Goal: Task Accomplishment & Management: Use online tool/utility

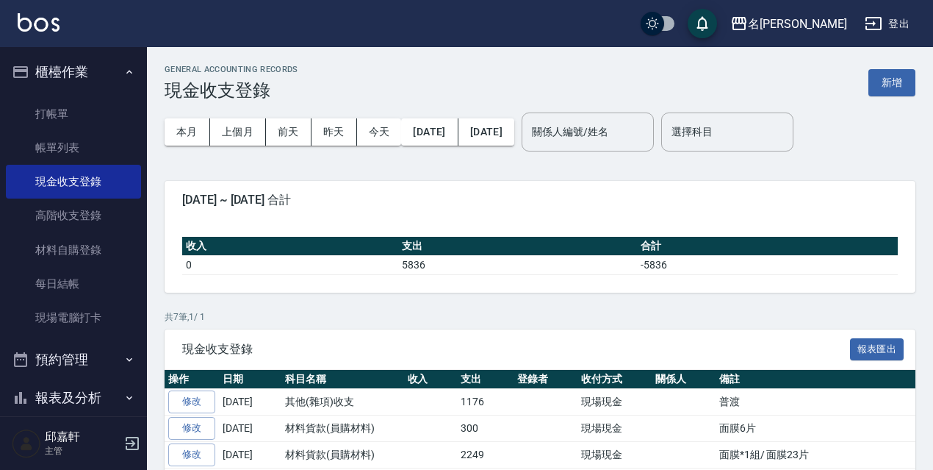
scroll to position [73, 0]
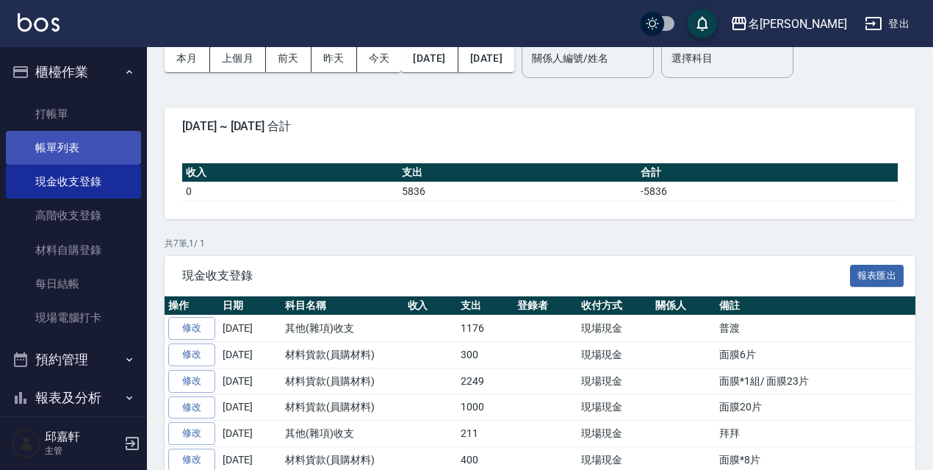
click at [66, 158] on link "帳單列表" at bounding box center [73, 148] width 135 height 34
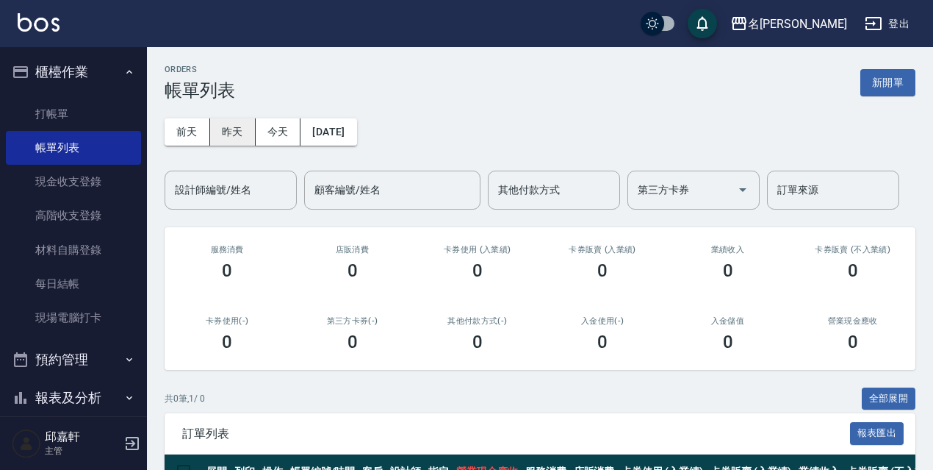
click at [237, 126] on button "昨天" at bounding box center [233, 131] width 46 height 27
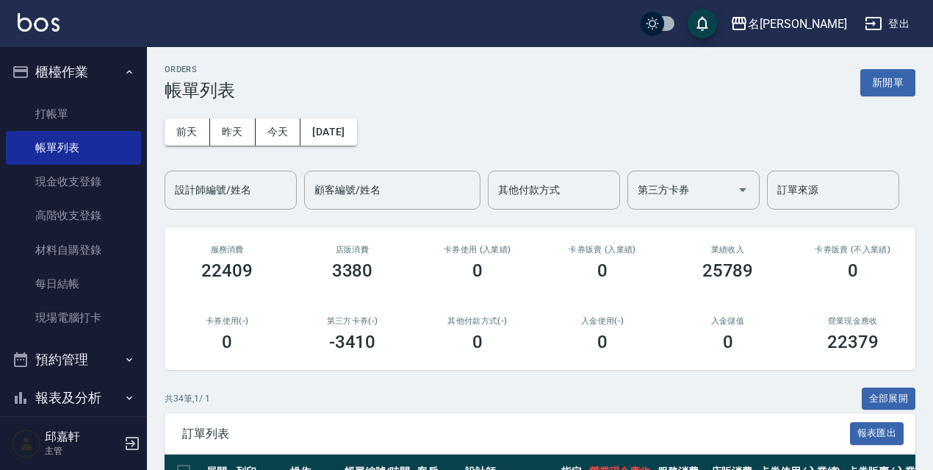
scroll to position [294, 0]
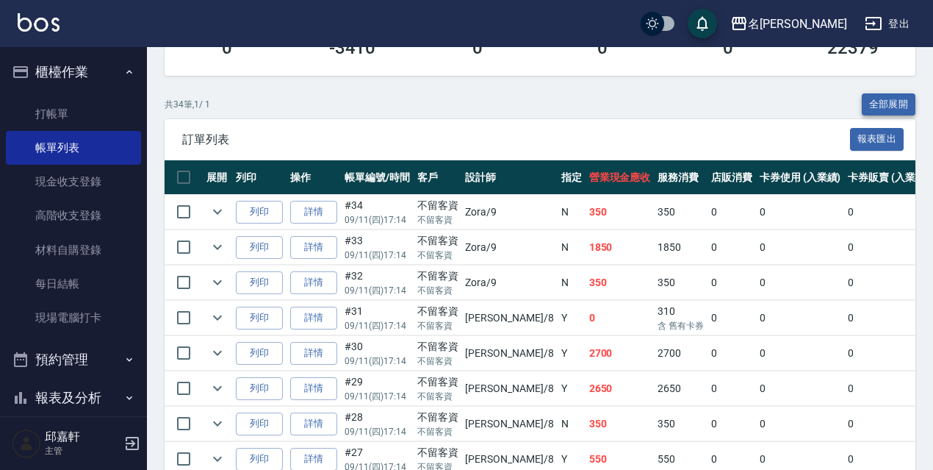
click at [894, 111] on button "全部展開" at bounding box center [889, 104] width 54 height 23
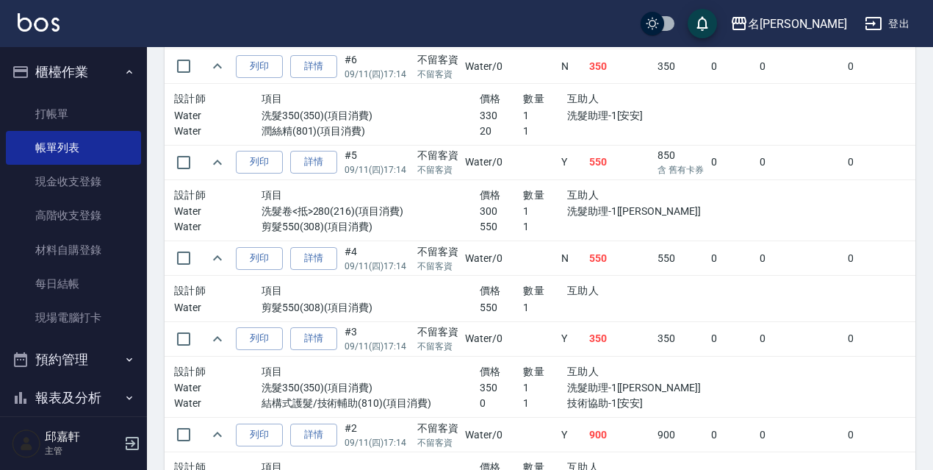
scroll to position [3085, 0]
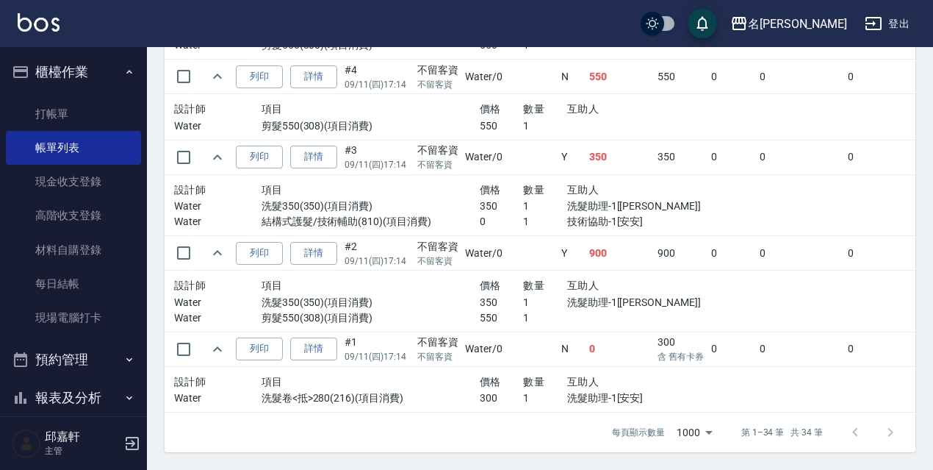
click at [447, 278] on div "項目" at bounding box center [371, 285] width 218 height 18
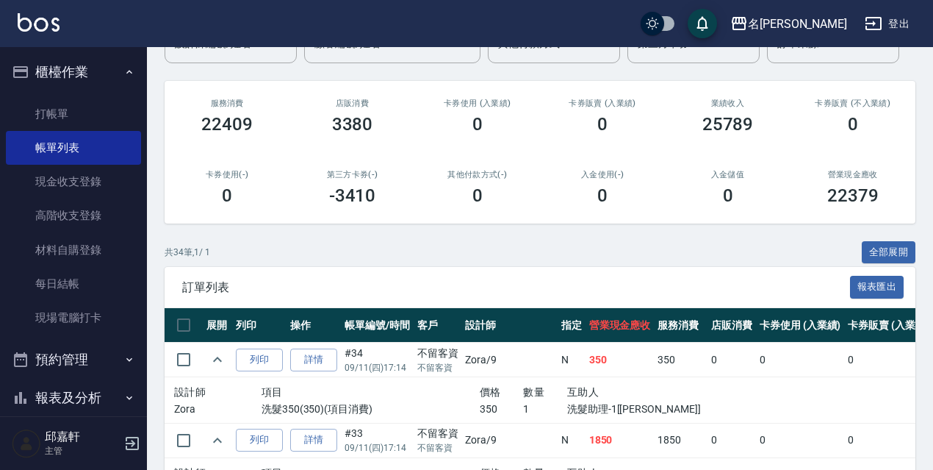
scroll to position [220, 0]
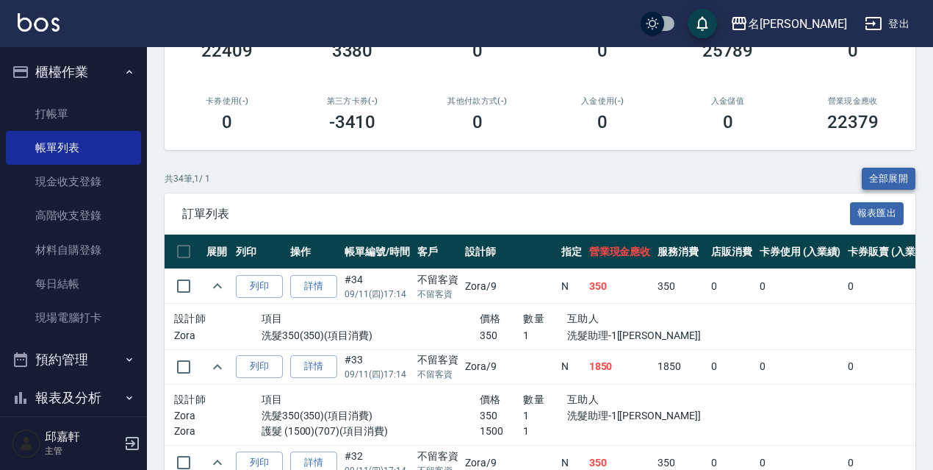
click at [889, 179] on button "全部展開" at bounding box center [889, 179] width 54 height 23
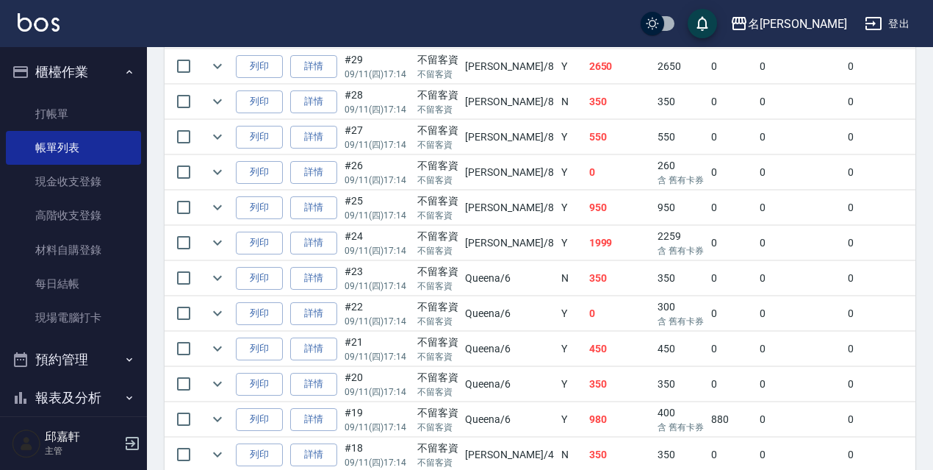
scroll to position [1287, 0]
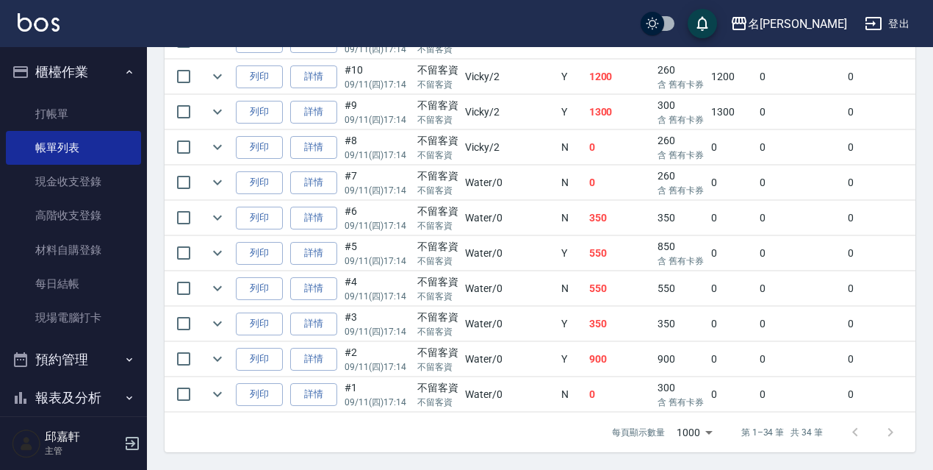
click at [586, 257] on td "550" at bounding box center [620, 253] width 69 height 35
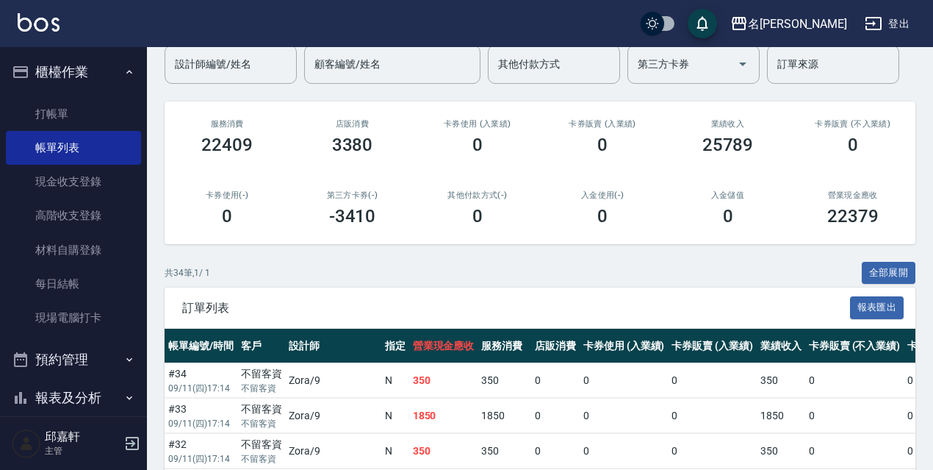
scroll to position [147, 0]
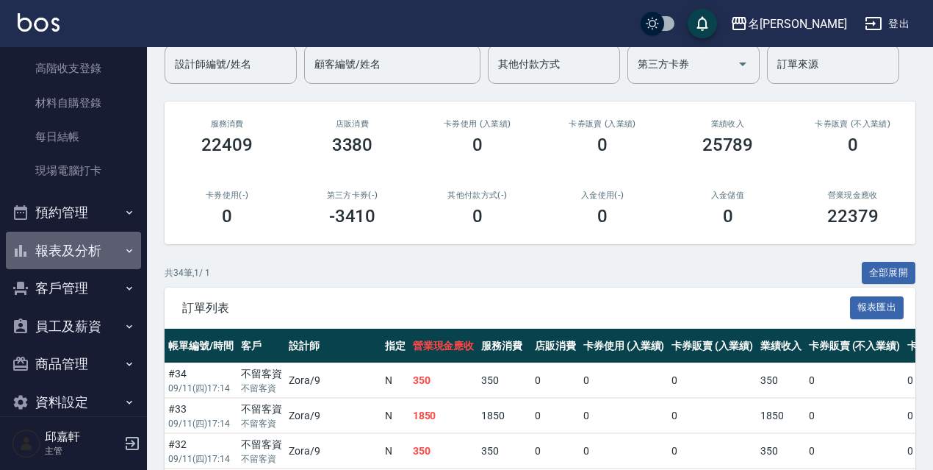
click at [101, 235] on button "報表及分析" at bounding box center [73, 250] width 135 height 38
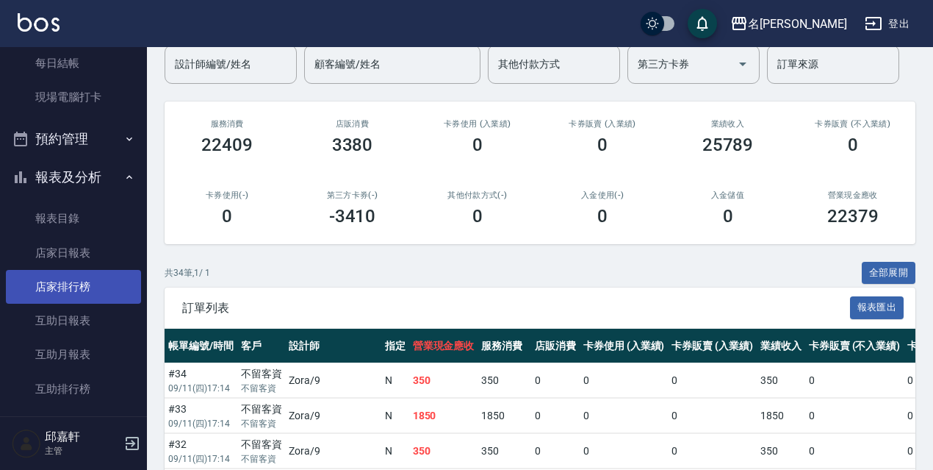
scroll to position [294, 0]
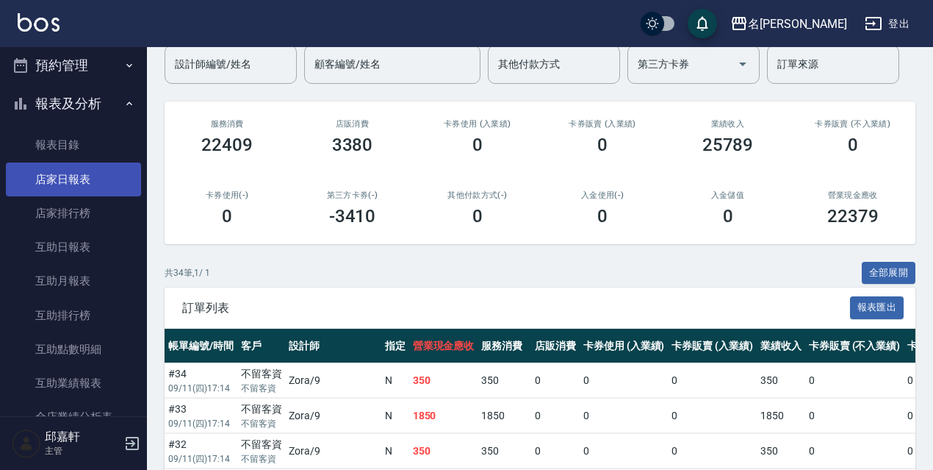
click at [60, 184] on link "店家日報表" at bounding box center [73, 179] width 135 height 34
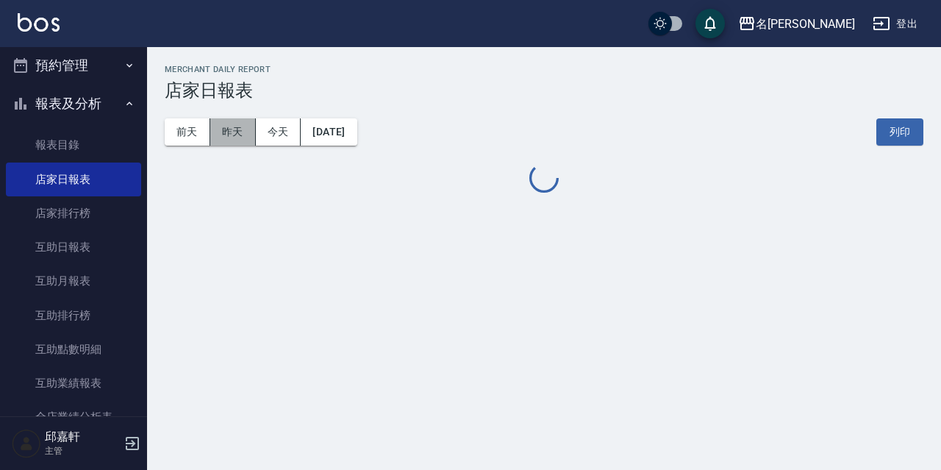
click at [220, 130] on button "昨天" at bounding box center [233, 131] width 46 height 27
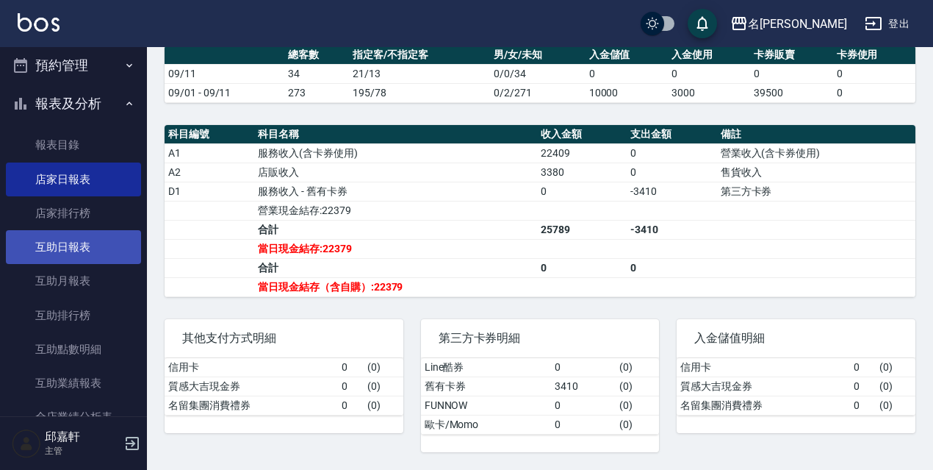
scroll to position [588, 0]
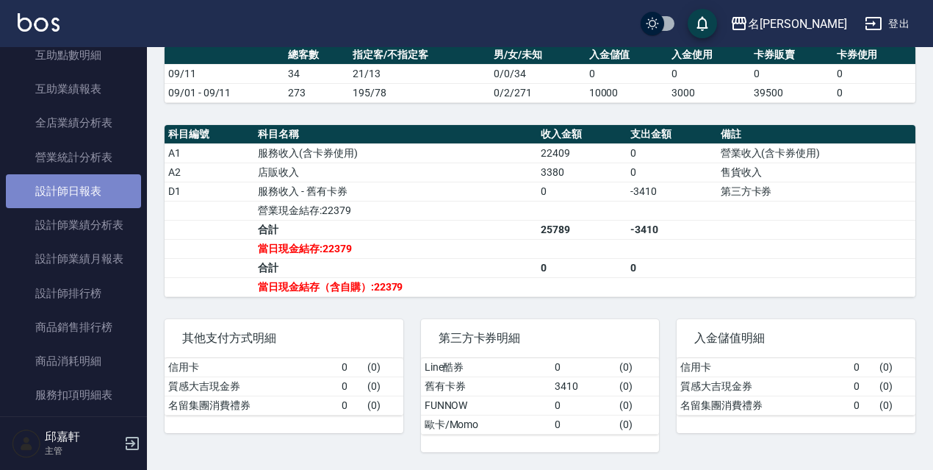
click at [92, 202] on link "設計師日報表" at bounding box center [73, 191] width 135 height 34
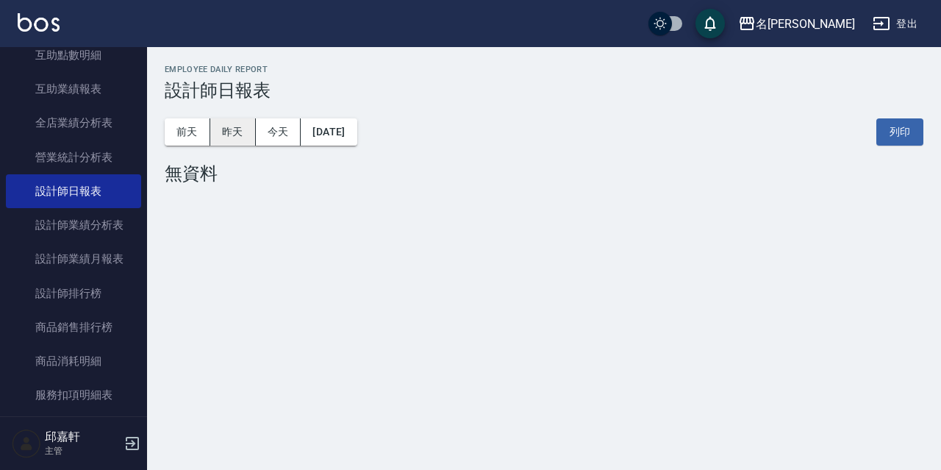
click at [245, 125] on button "昨天" at bounding box center [233, 131] width 46 height 27
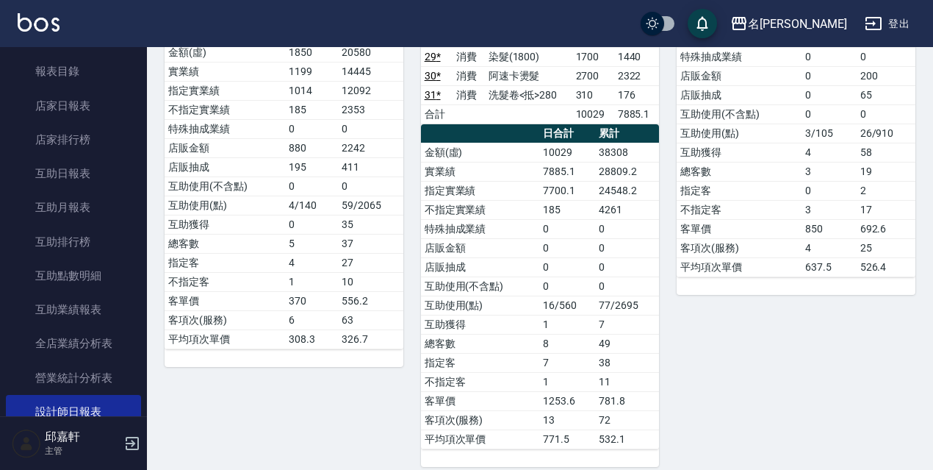
scroll to position [294, 0]
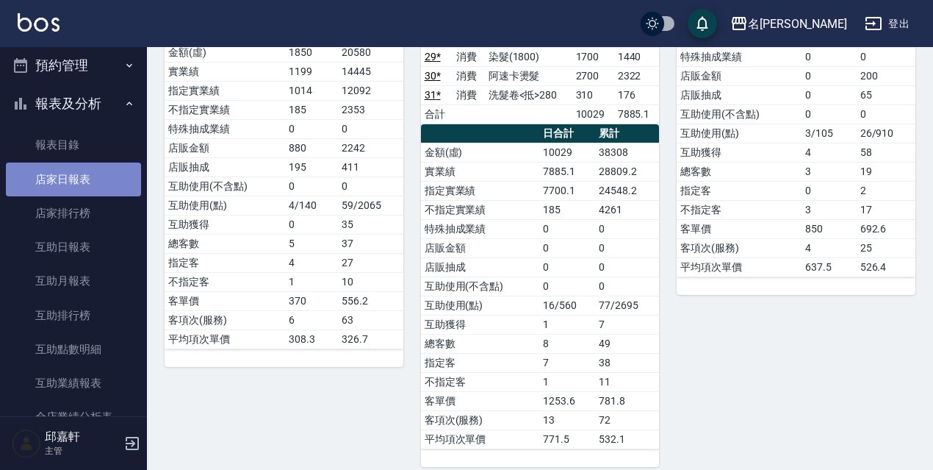
click at [84, 166] on link "店家日報表" at bounding box center [73, 179] width 135 height 34
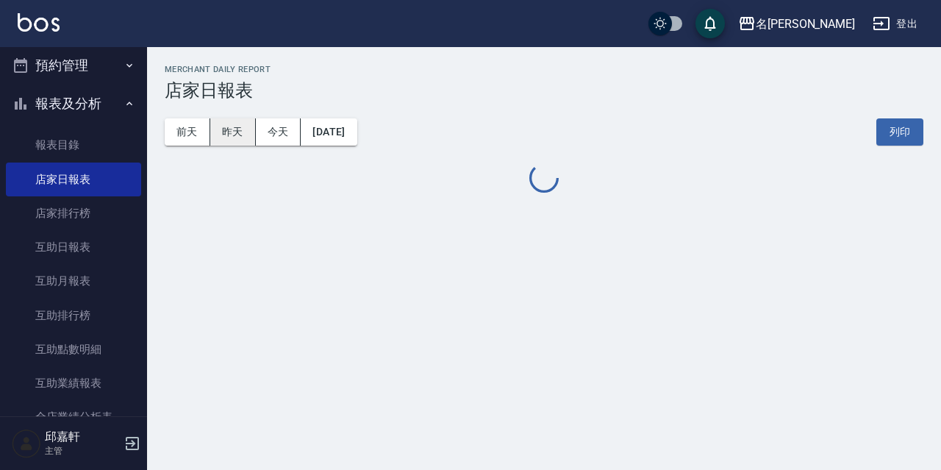
click at [242, 132] on button "昨天" at bounding box center [233, 131] width 46 height 27
click at [201, 138] on button "前天" at bounding box center [188, 131] width 46 height 27
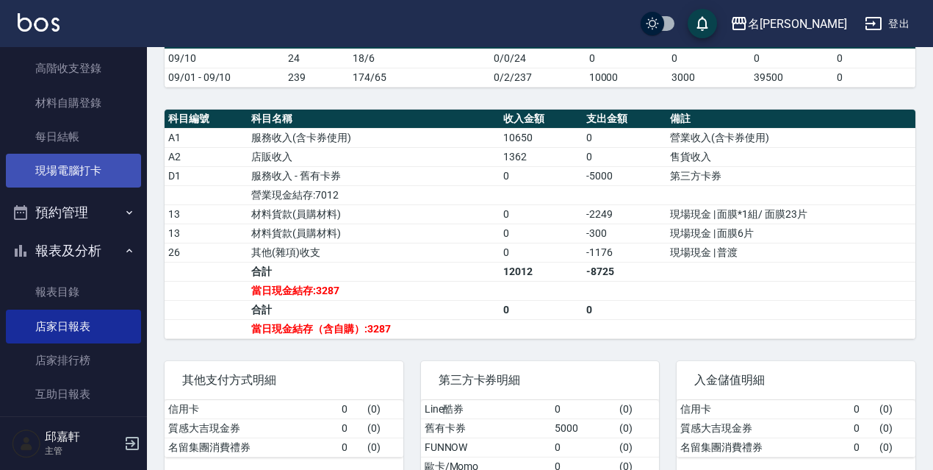
scroll to position [73, 0]
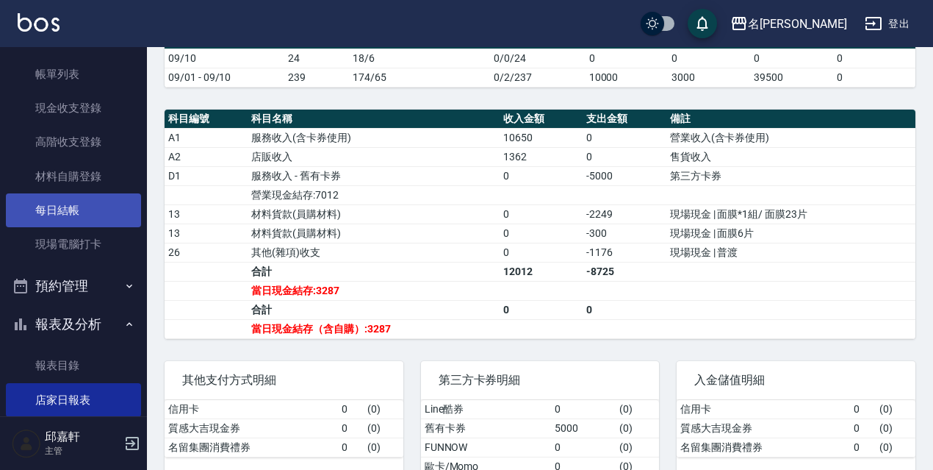
click at [112, 220] on link "每日結帳" at bounding box center [73, 210] width 135 height 34
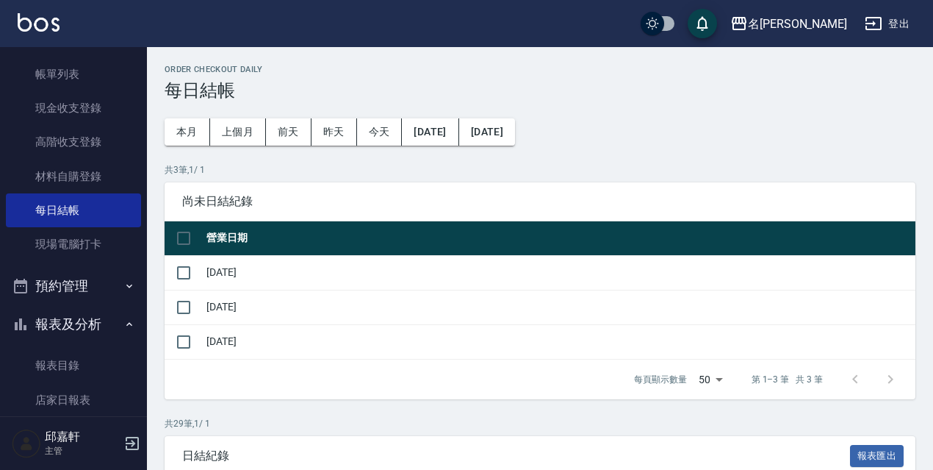
click at [200, 271] on td at bounding box center [184, 272] width 38 height 35
drag, startPoint x: 181, startPoint y: 305, endPoint x: 184, endPoint y: 292, distance: 13.0
click at [182, 302] on input "checkbox" at bounding box center [183, 307] width 31 height 31
checkbox input "true"
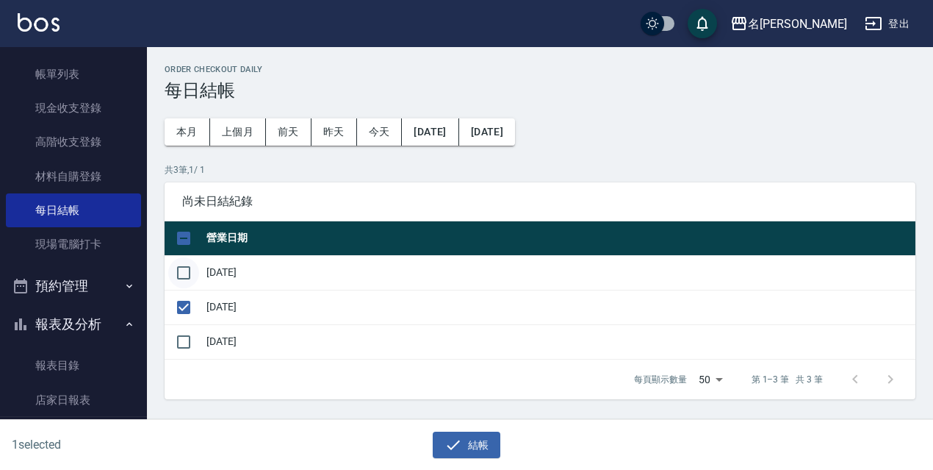
click at [187, 262] on input "checkbox" at bounding box center [183, 272] width 31 height 31
click at [459, 433] on button "結帳" at bounding box center [467, 444] width 68 height 27
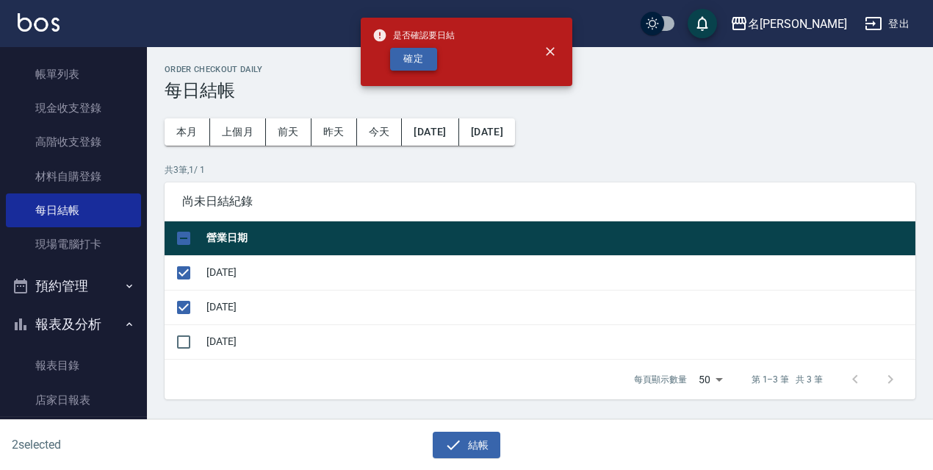
click at [416, 60] on button "確定" at bounding box center [413, 59] width 47 height 23
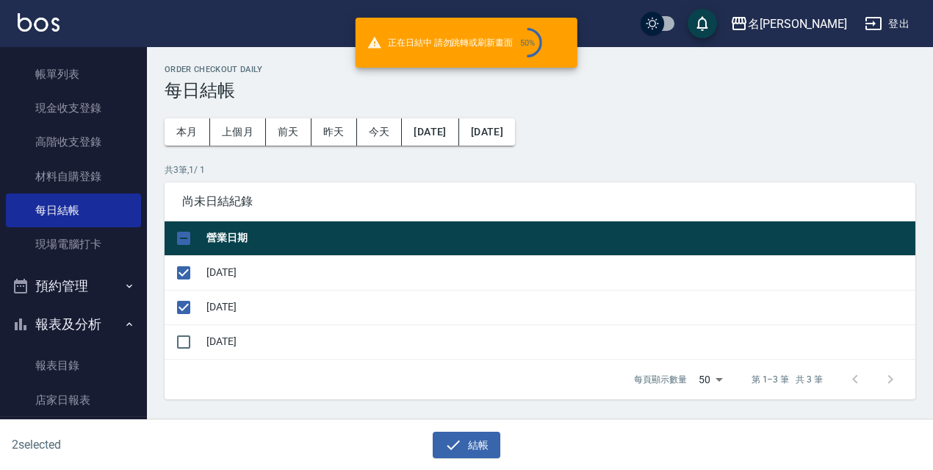
checkbox input "false"
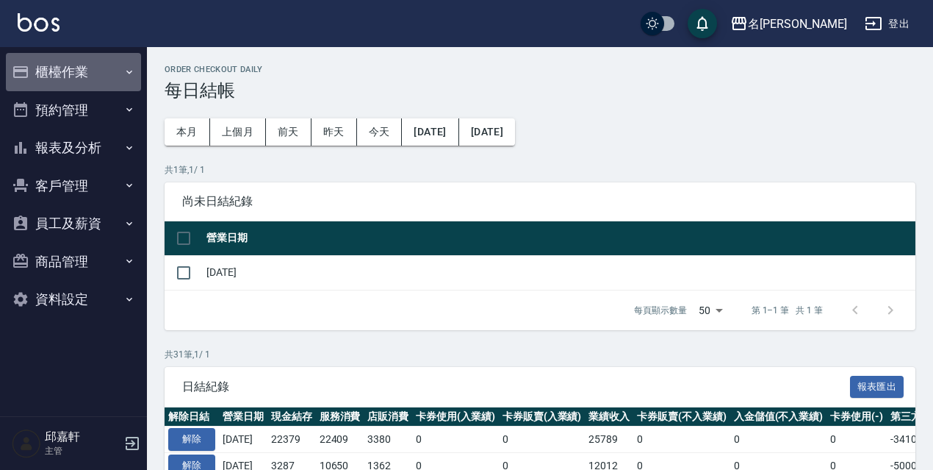
click at [84, 72] on button "櫃檯作業" at bounding box center [73, 72] width 135 height 38
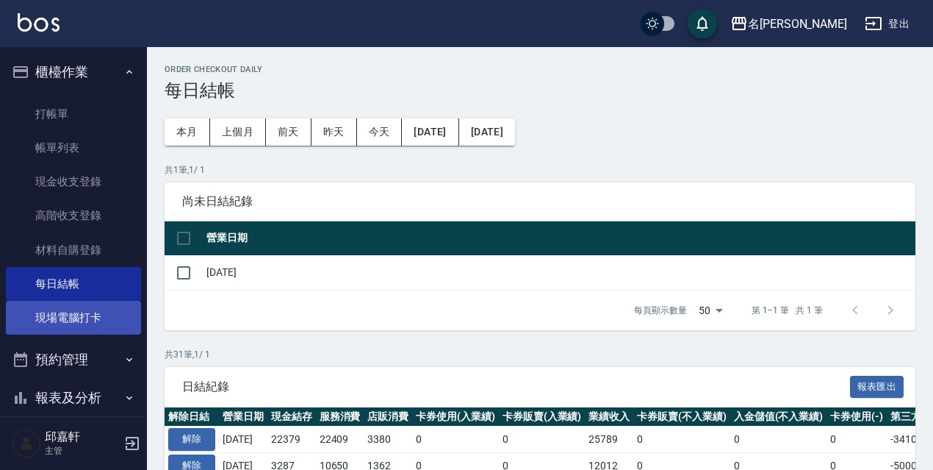
click at [85, 307] on link "現場電腦打卡" at bounding box center [73, 318] width 135 height 34
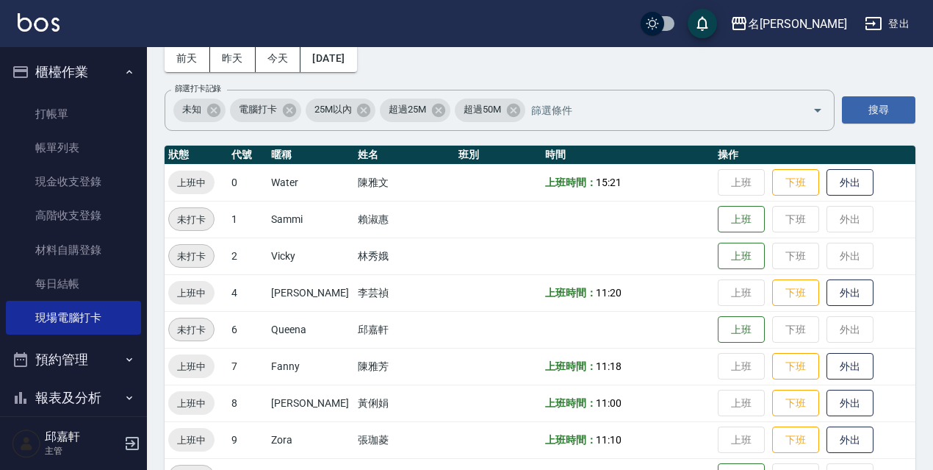
scroll to position [301, 0]
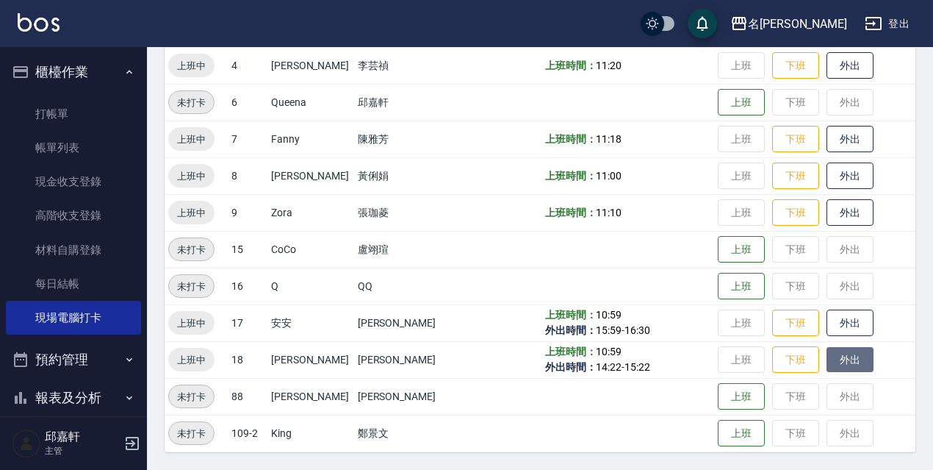
click at [828, 372] on button "外出" at bounding box center [850, 360] width 47 height 26
click at [852, 330] on button "外出" at bounding box center [850, 323] width 47 height 26
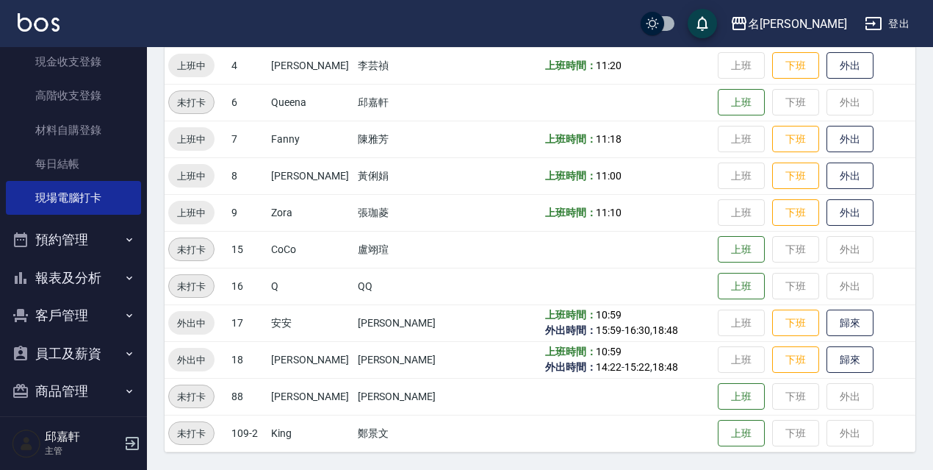
scroll to position [151, 0]
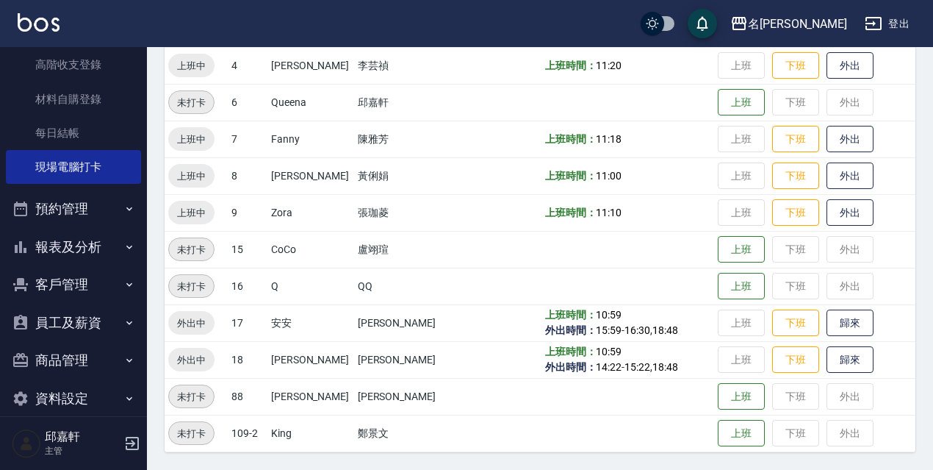
click at [109, 209] on button "預約管理" at bounding box center [73, 209] width 135 height 38
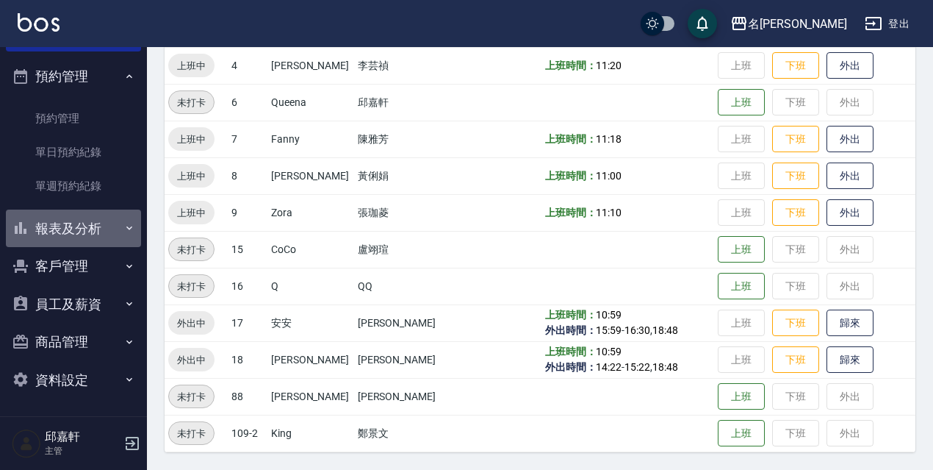
click at [87, 224] on button "報表及分析" at bounding box center [73, 228] width 135 height 38
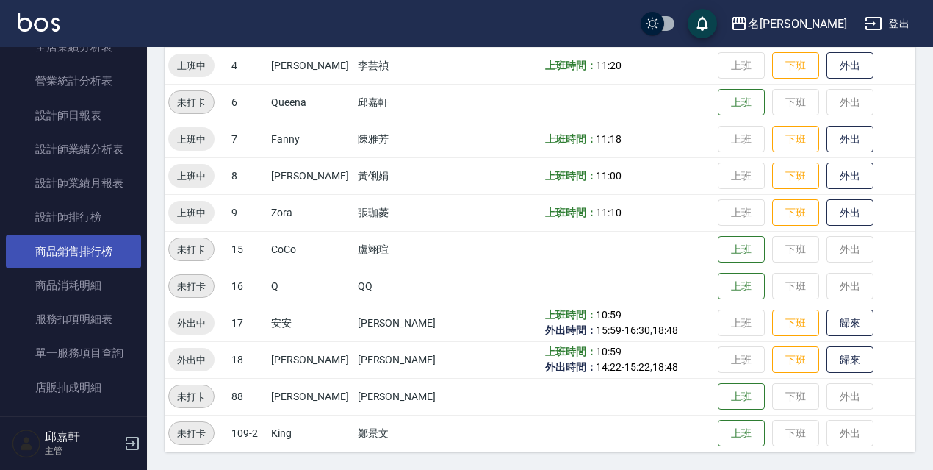
scroll to position [780, 0]
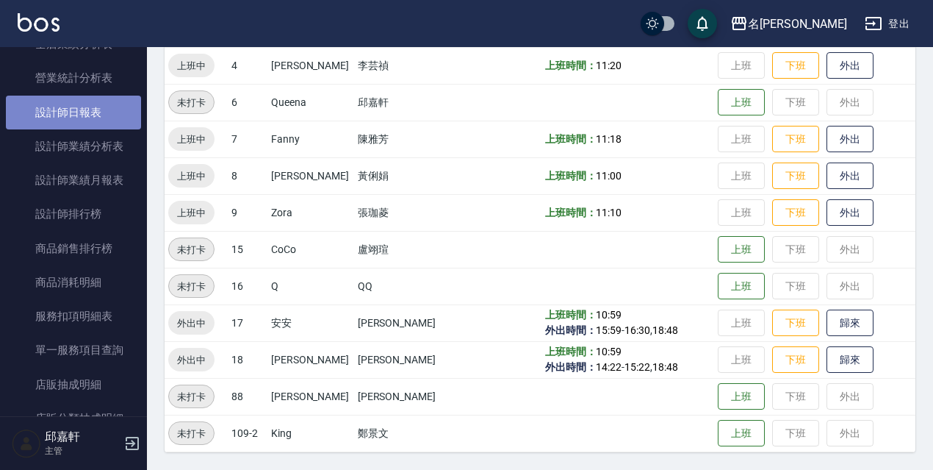
click at [91, 118] on link "設計師日報表" at bounding box center [73, 113] width 135 height 34
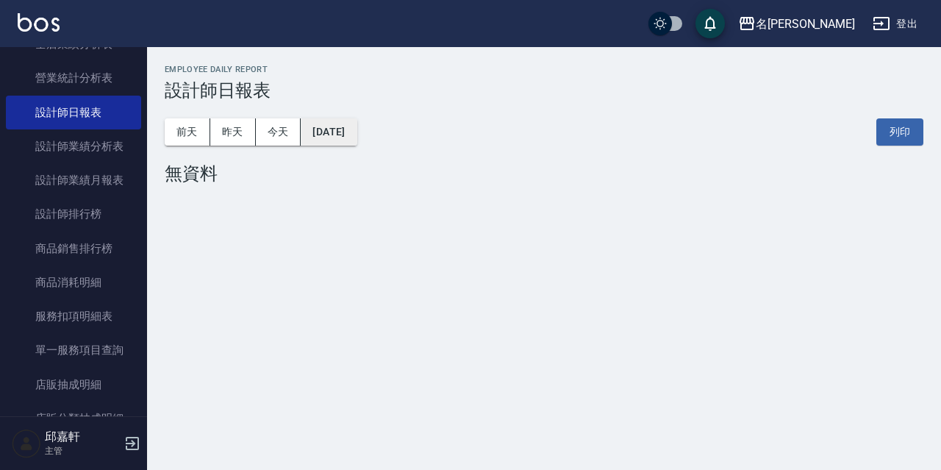
click at [356, 144] on button "[DATE]" at bounding box center [329, 131] width 56 height 27
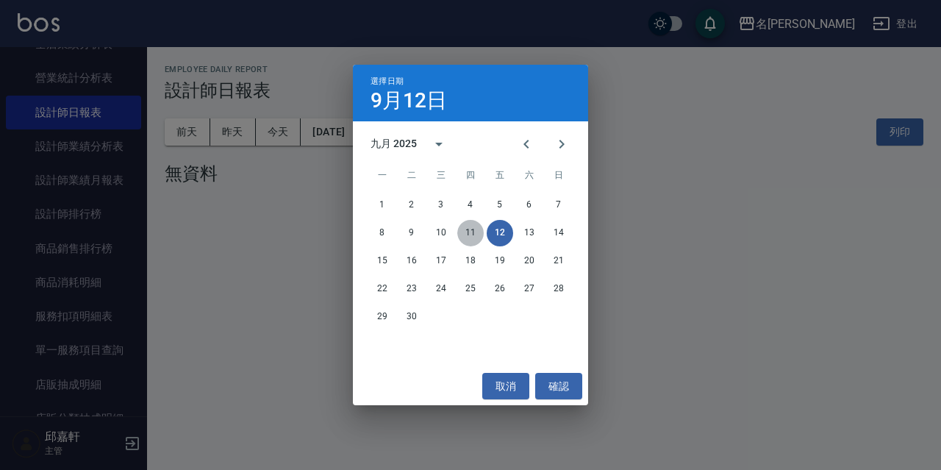
click at [479, 226] on button "11" at bounding box center [470, 233] width 26 height 26
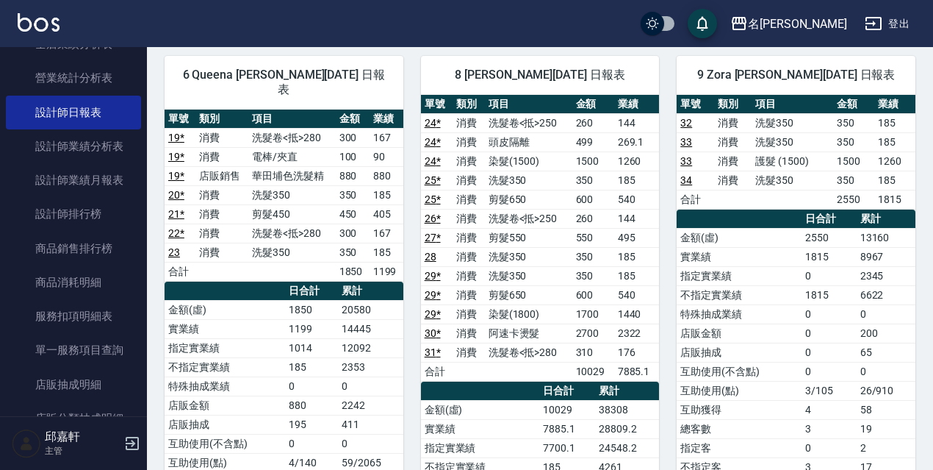
scroll to position [773, 0]
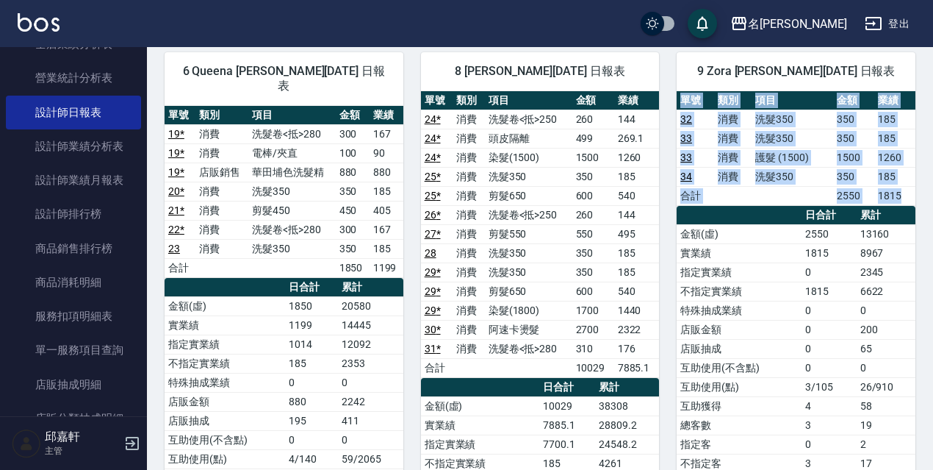
drag, startPoint x: 932, startPoint y: 267, endPoint x: 921, endPoint y: 134, distance: 133.4
click at [921, 134] on div "名留伊通 2025-09-11 設計師日報表 列印時間： 2025-09-12-18:58 Employee Daily Report 設計師日報表 前天 昨…" at bounding box center [540, 6] width 786 height 1464
drag, startPoint x: 913, startPoint y: 220, endPoint x: 912, endPoint y: 229, distance: 8.8
click at [912, 224] on td "13160" at bounding box center [886, 233] width 59 height 19
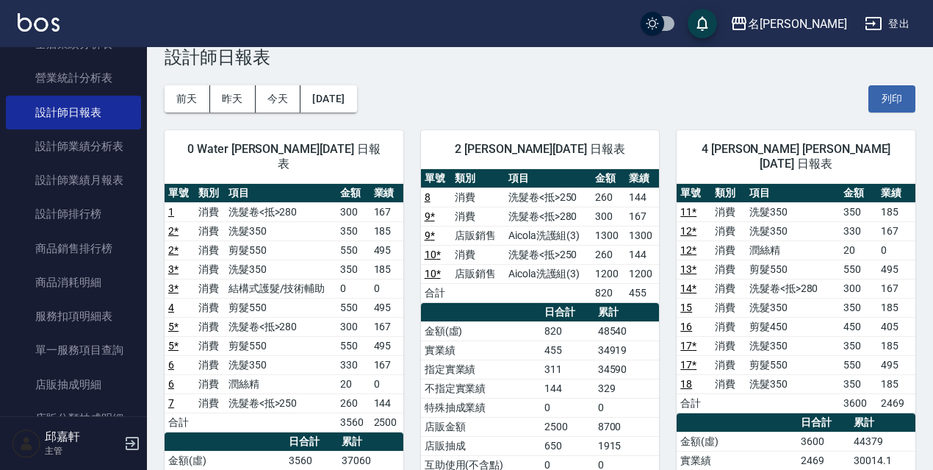
scroll to position [0, 0]
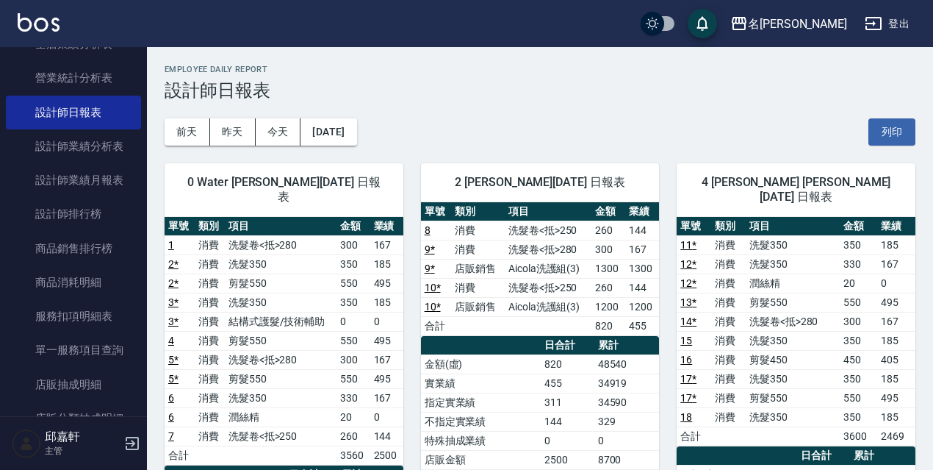
drag, startPoint x: 147, startPoint y: 254, endPoint x: 146, endPoint y: 241, distance: 13.2
click at [146, 241] on div "櫃檯作業 打帳單 帳單列表 現金收支登錄 高階收支登錄 材料自購登錄 每日結帳 現場電腦打卡 預約管理 預約管理 單日預約紀錄 單週預約紀錄 報表及分析 報表…" at bounding box center [74, 258] width 148 height 423
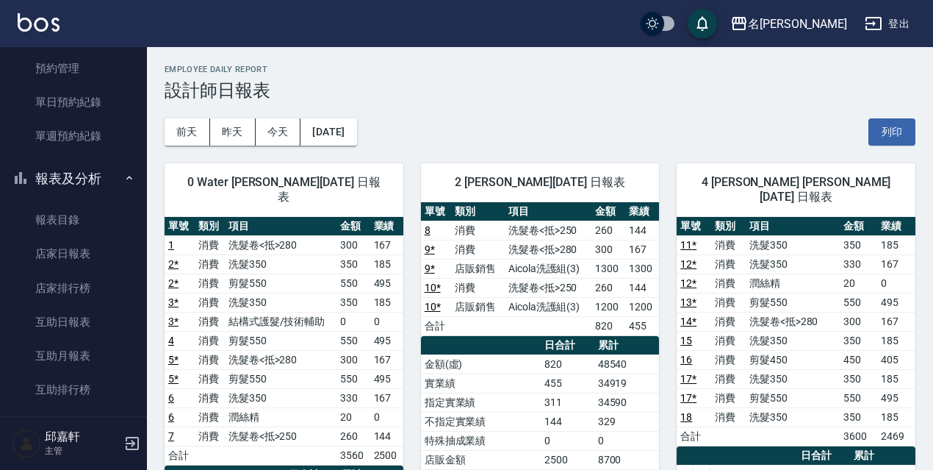
scroll to position [247, 0]
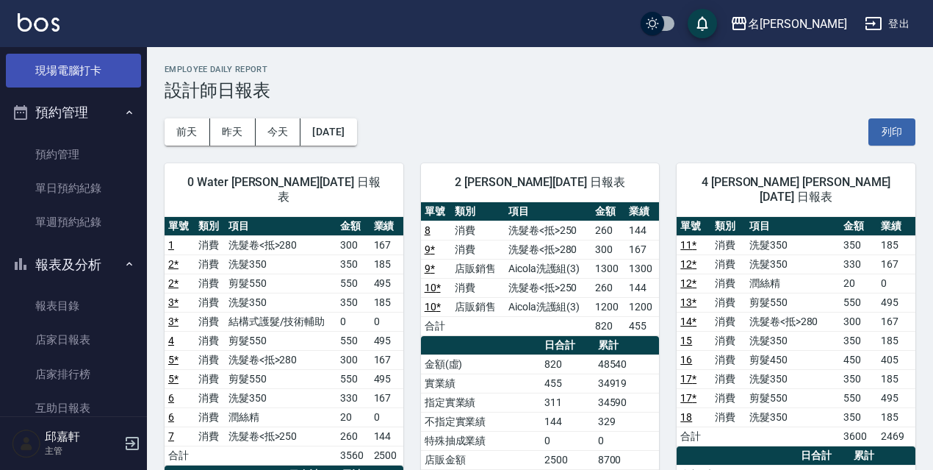
click at [104, 77] on link "現場電腦打卡" at bounding box center [73, 71] width 135 height 34
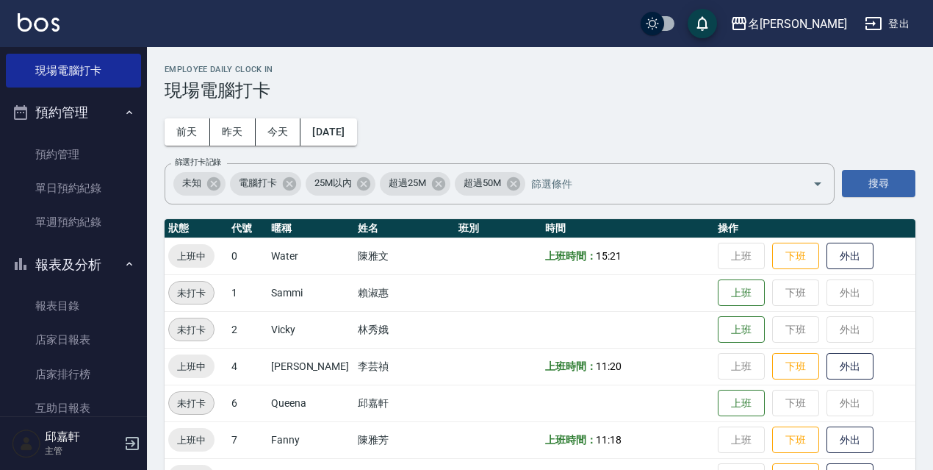
scroll to position [301, 0]
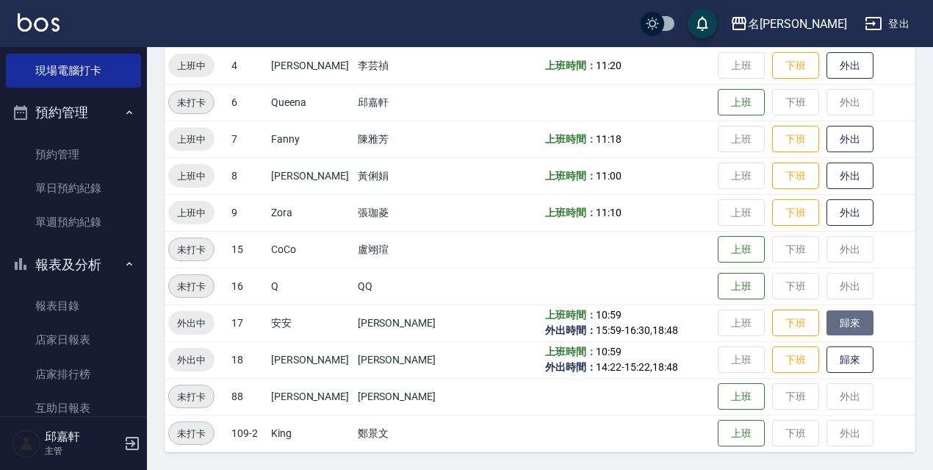
click at [833, 318] on button "歸來" at bounding box center [850, 323] width 47 height 26
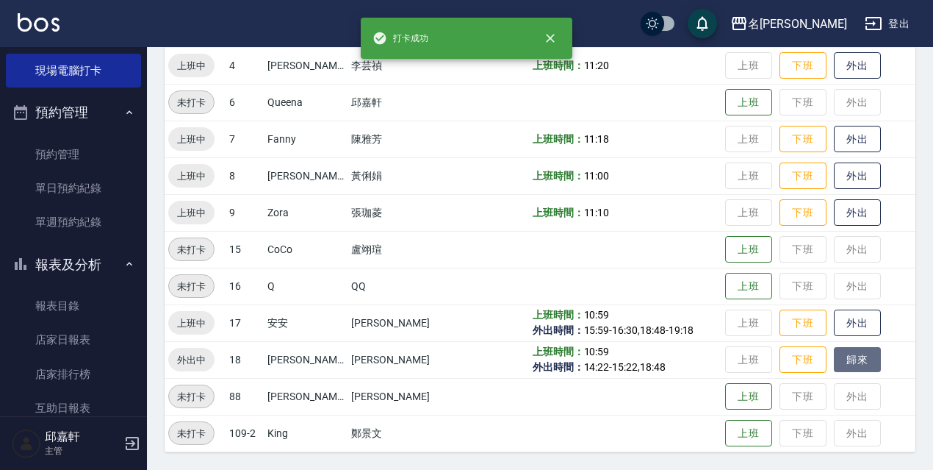
click at [850, 362] on button "歸來" at bounding box center [857, 360] width 47 height 26
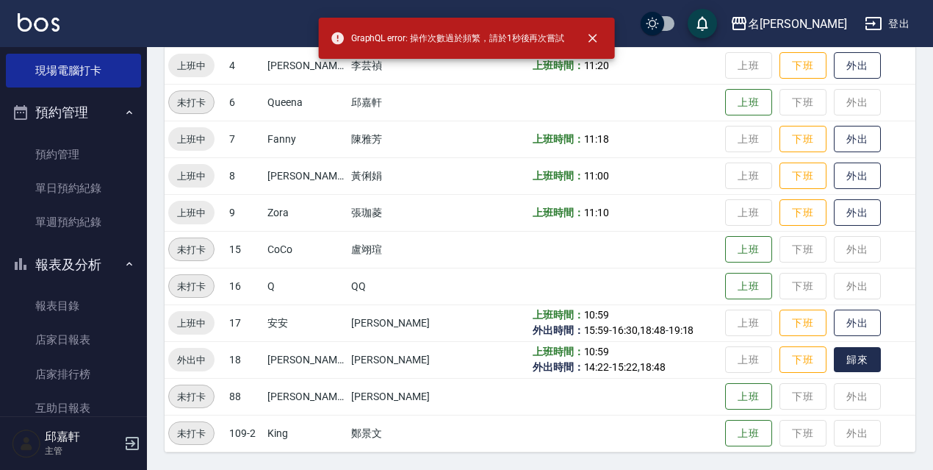
click at [853, 367] on button "歸來" at bounding box center [857, 360] width 47 height 26
